Goal: Task Accomplishment & Management: Manage account settings

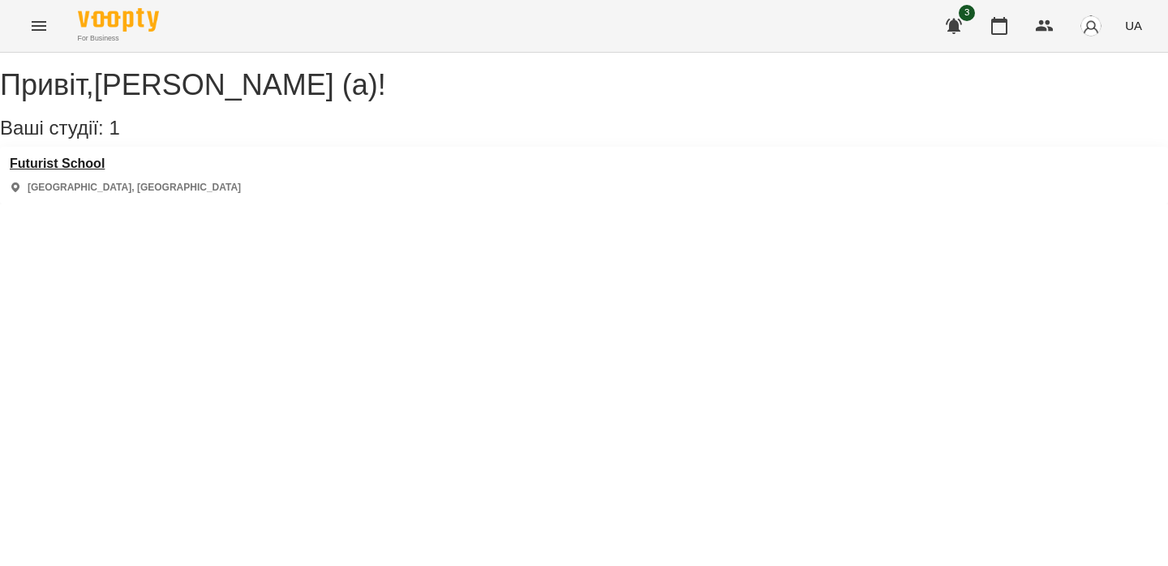
click at [66, 171] on h3 "Futurist School" at bounding box center [125, 164] width 231 height 15
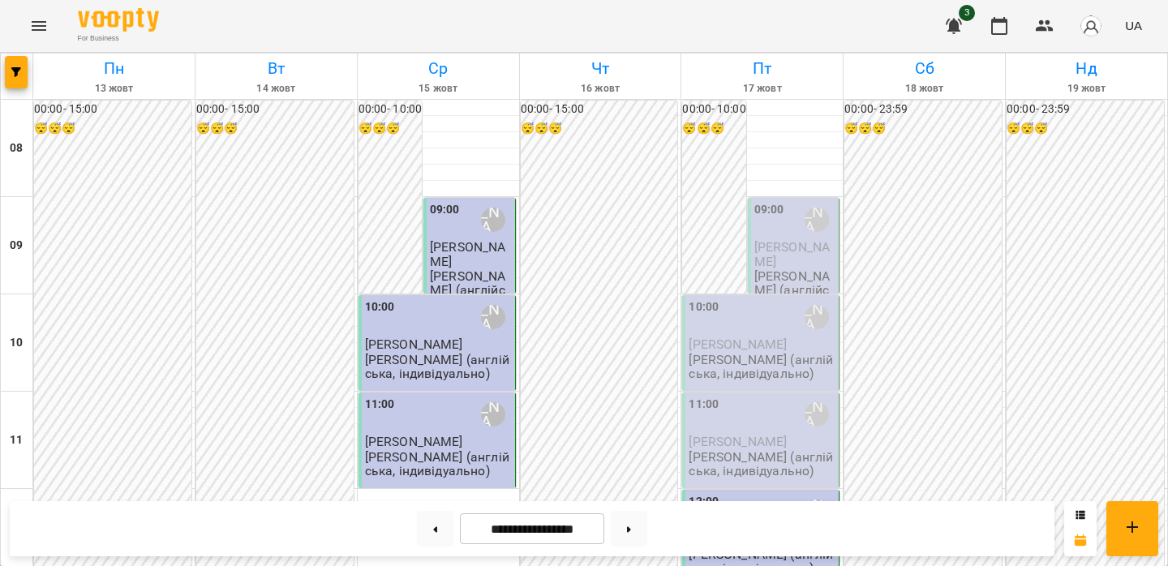
scroll to position [649, 0]
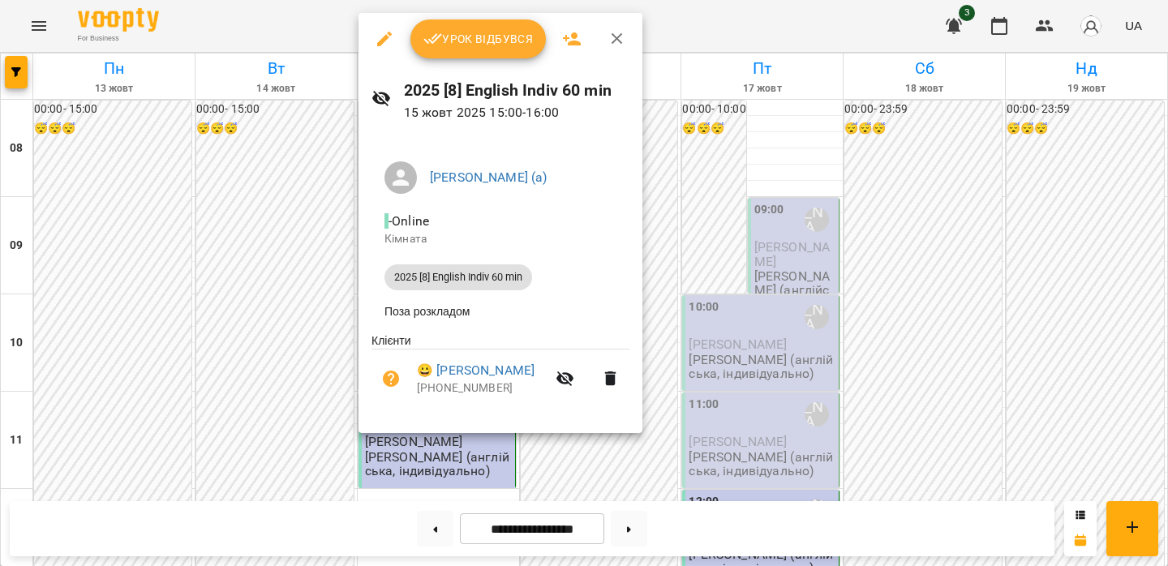
click at [460, 35] on span "Урок відбувся" at bounding box center [479, 38] width 110 height 19
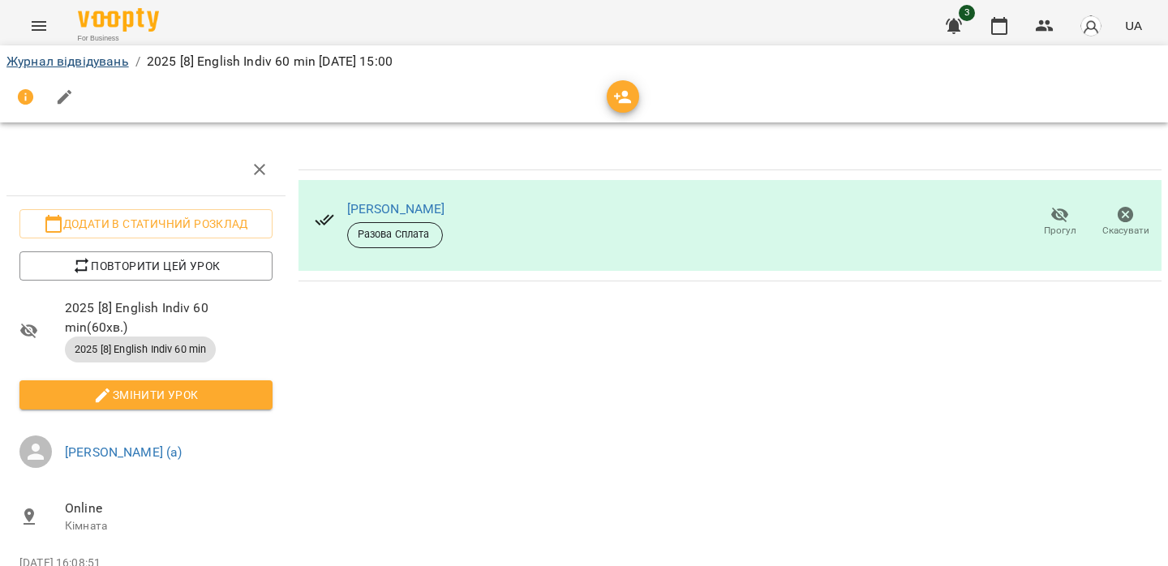
click at [51, 60] on link "Журнал відвідувань" at bounding box center [67, 61] width 123 height 15
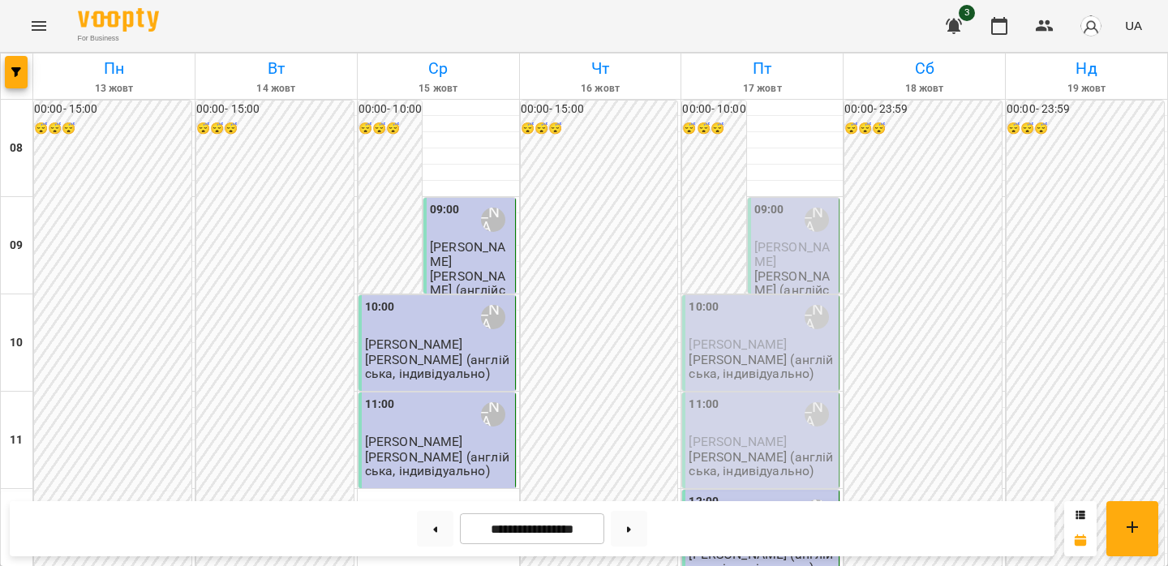
scroll to position [844, 0]
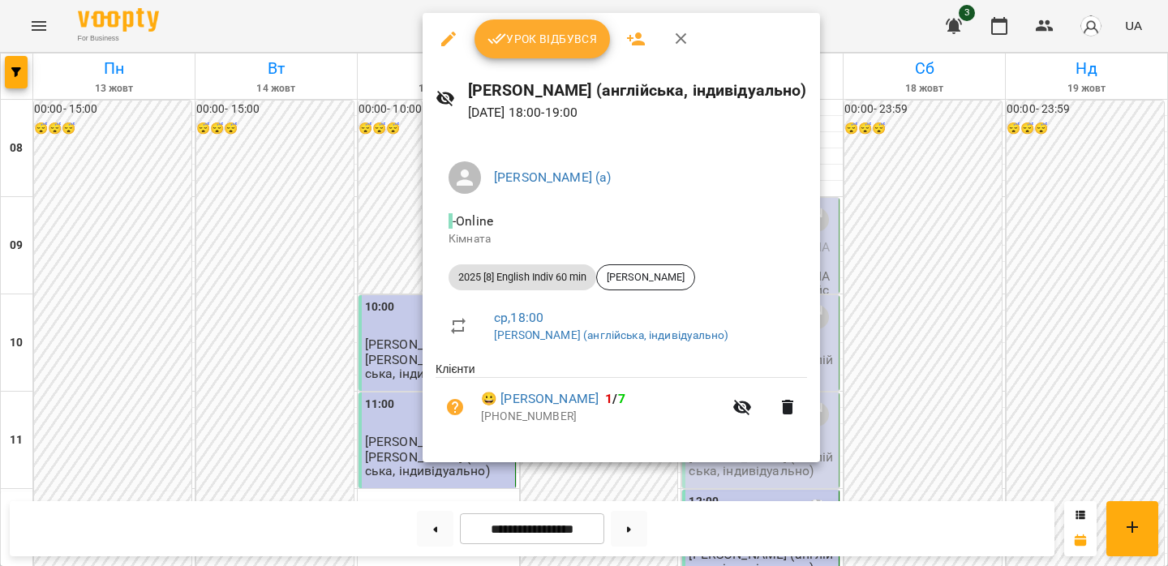
click at [510, 44] on span "Урок відбувся" at bounding box center [543, 38] width 110 height 19
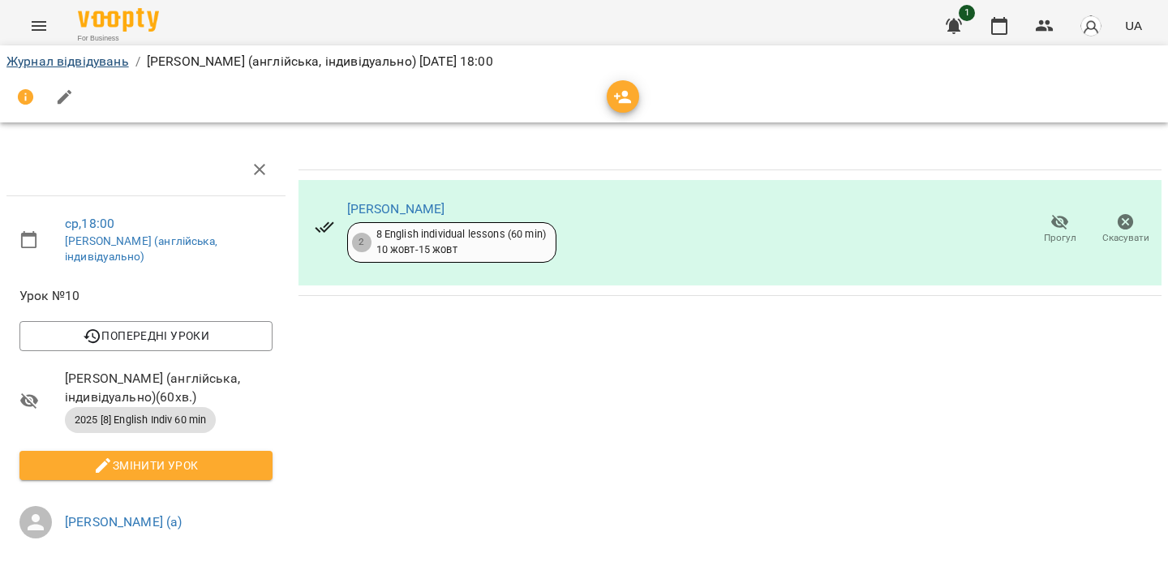
click at [40, 65] on link "Журнал відвідувань" at bounding box center [67, 61] width 123 height 15
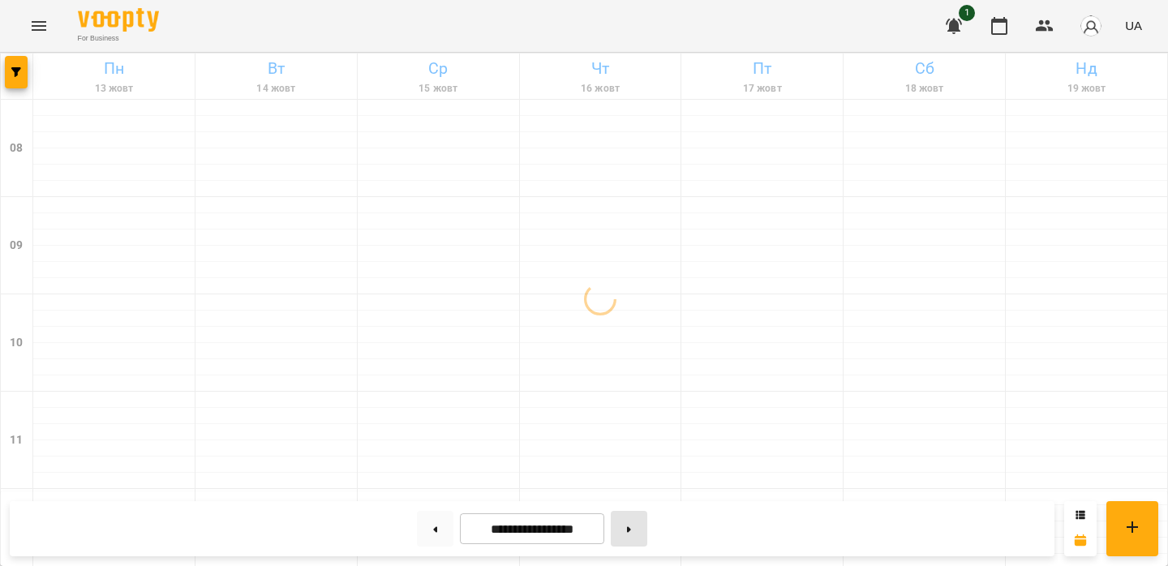
click at [632, 525] on button at bounding box center [629, 529] width 37 height 36
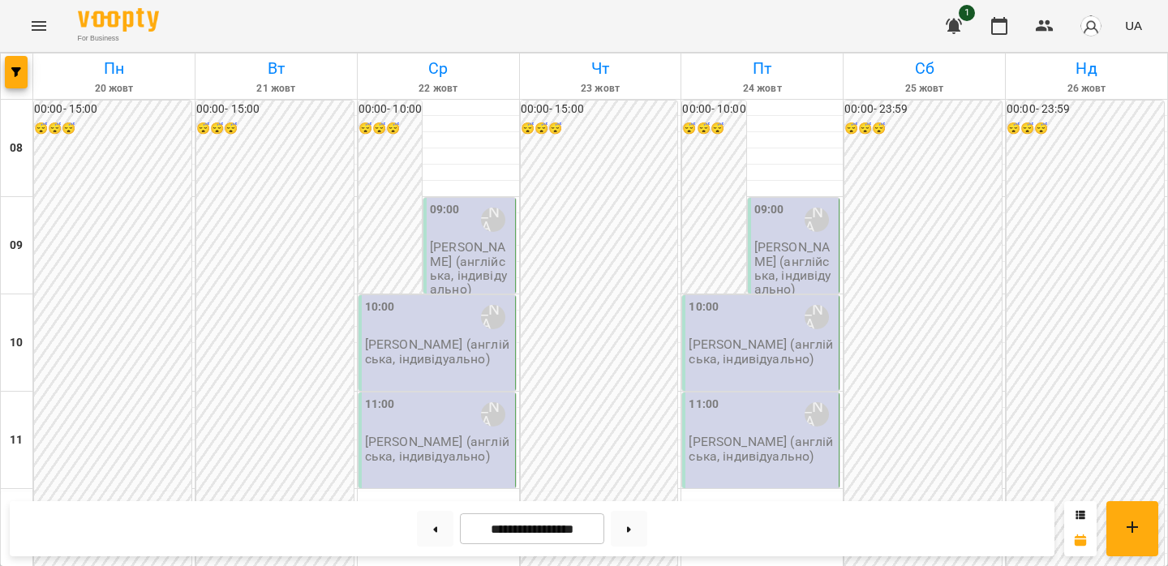
scroll to position [868, 0]
click at [429, 527] on button at bounding box center [435, 529] width 37 height 36
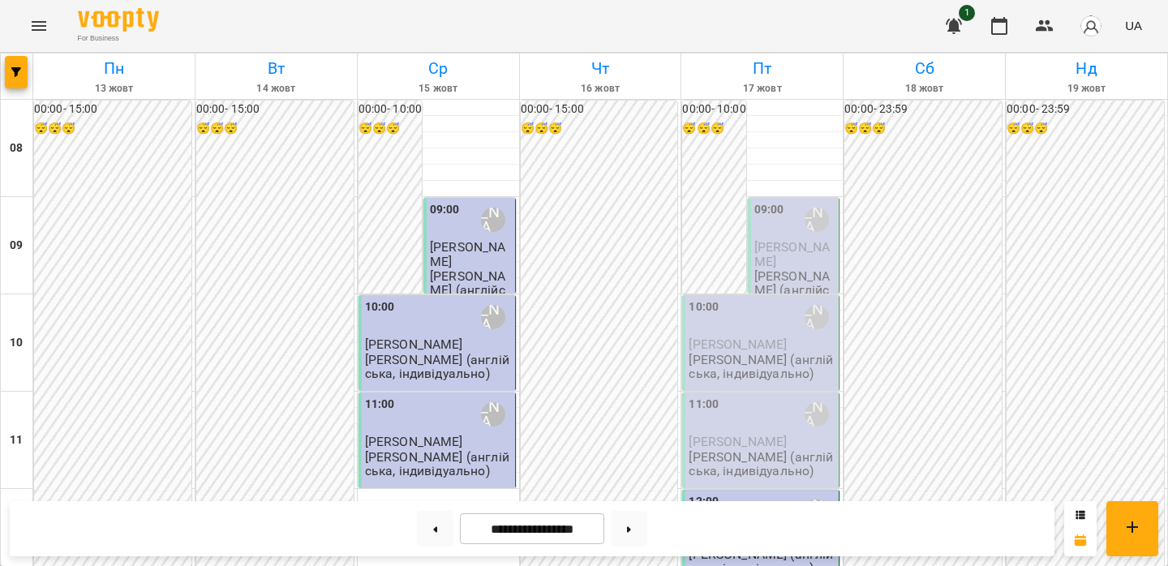
scroll to position [652, 0]
click at [636, 527] on button at bounding box center [629, 529] width 37 height 36
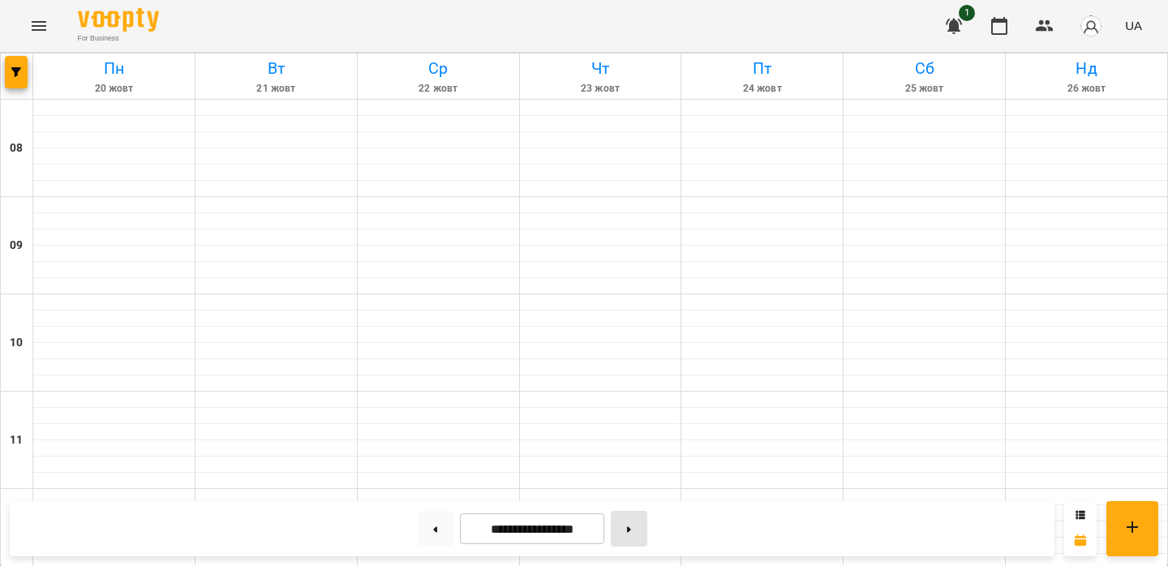
type input "**********"
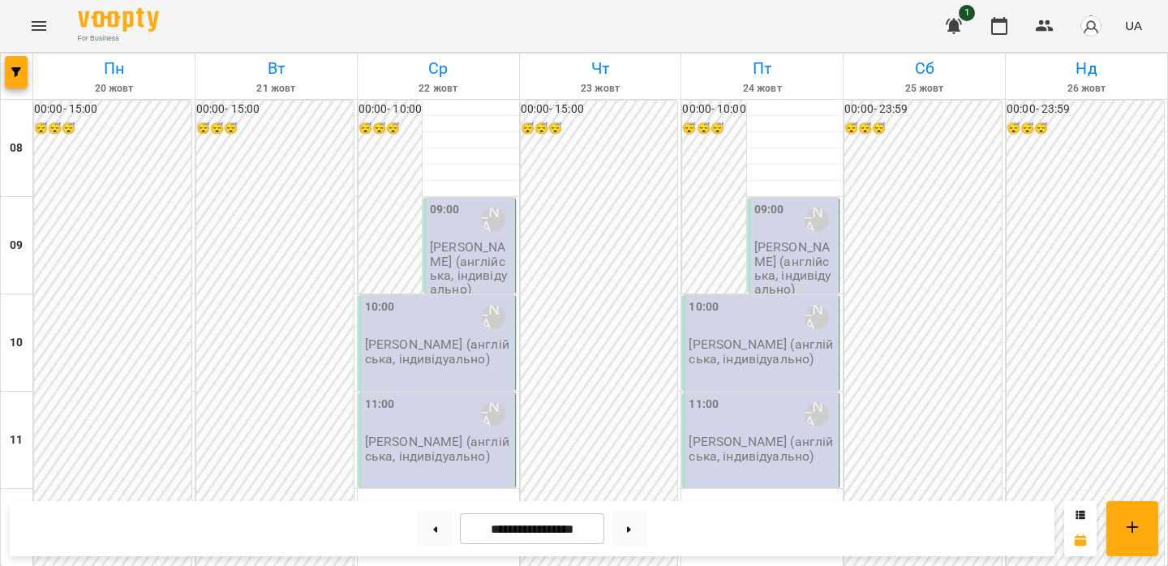
scroll to position [899, 0]
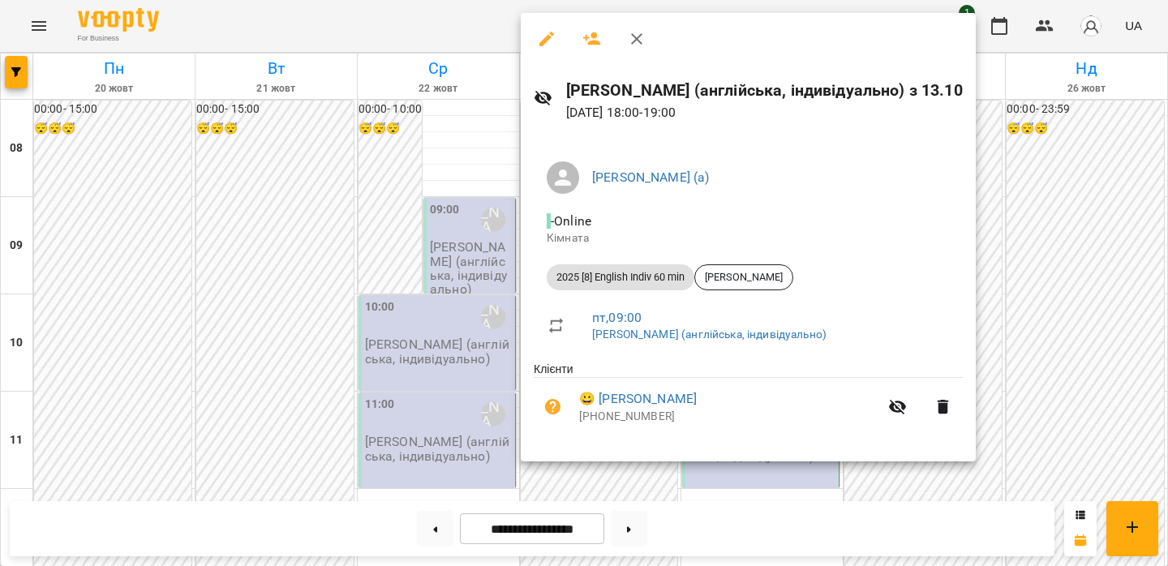
click at [412, 324] on div at bounding box center [584, 283] width 1168 height 566
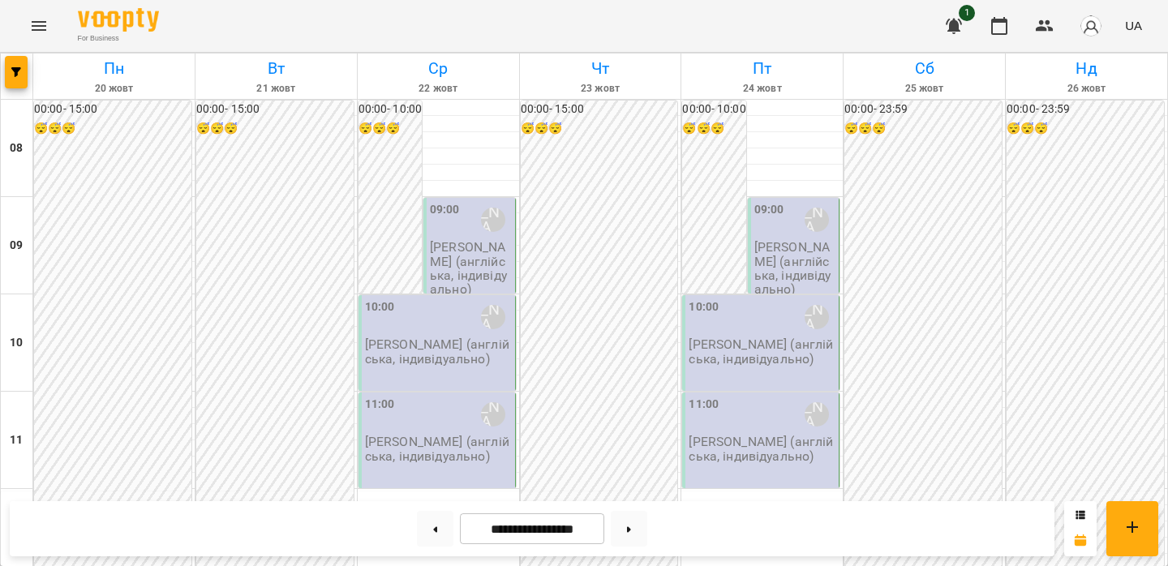
scroll to position [0, 0]
